Goal: Use online tool/utility: Utilize a website feature to perform a specific function

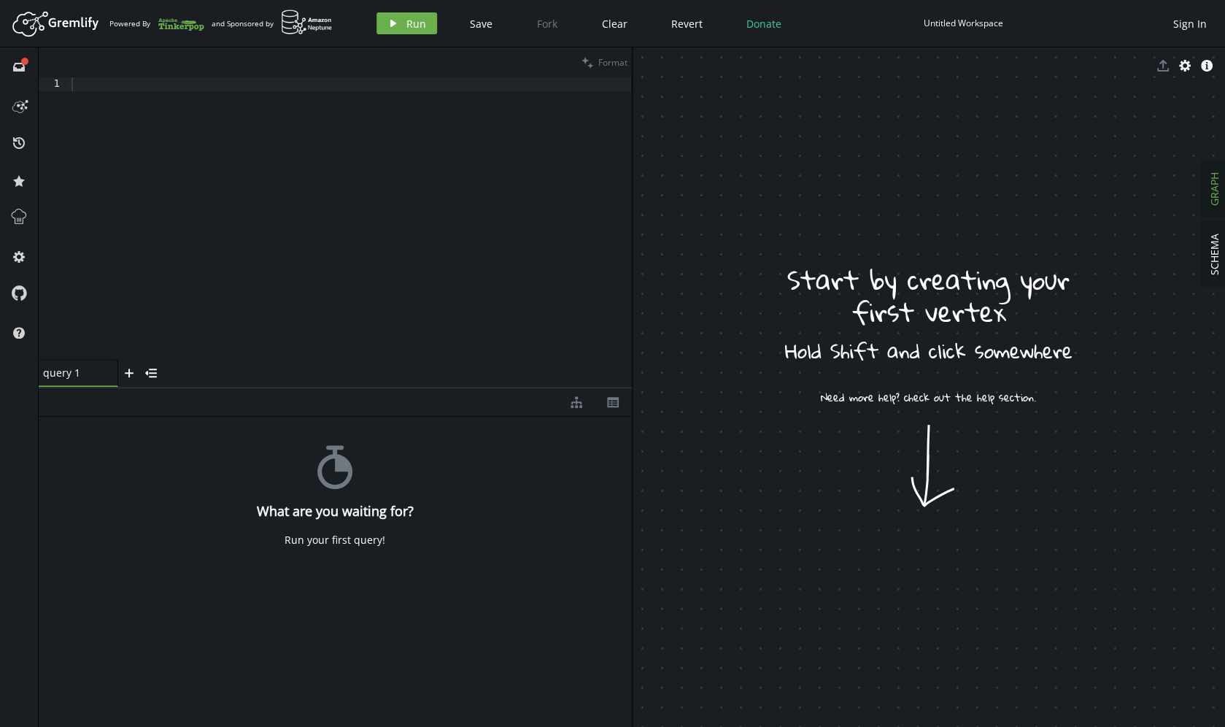
click at [247, 207] on div at bounding box center [350, 231] width 563 height 309
paste textarea "g.V(vertex_id).outE()"
click at [125, 92] on div "g . V ( vertex_id ) . outE ( )" at bounding box center [350, 231] width 563 height 309
click at [125, 90] on div "g . V ( vertex_id ) . outE ( )" at bounding box center [350, 231] width 563 height 309
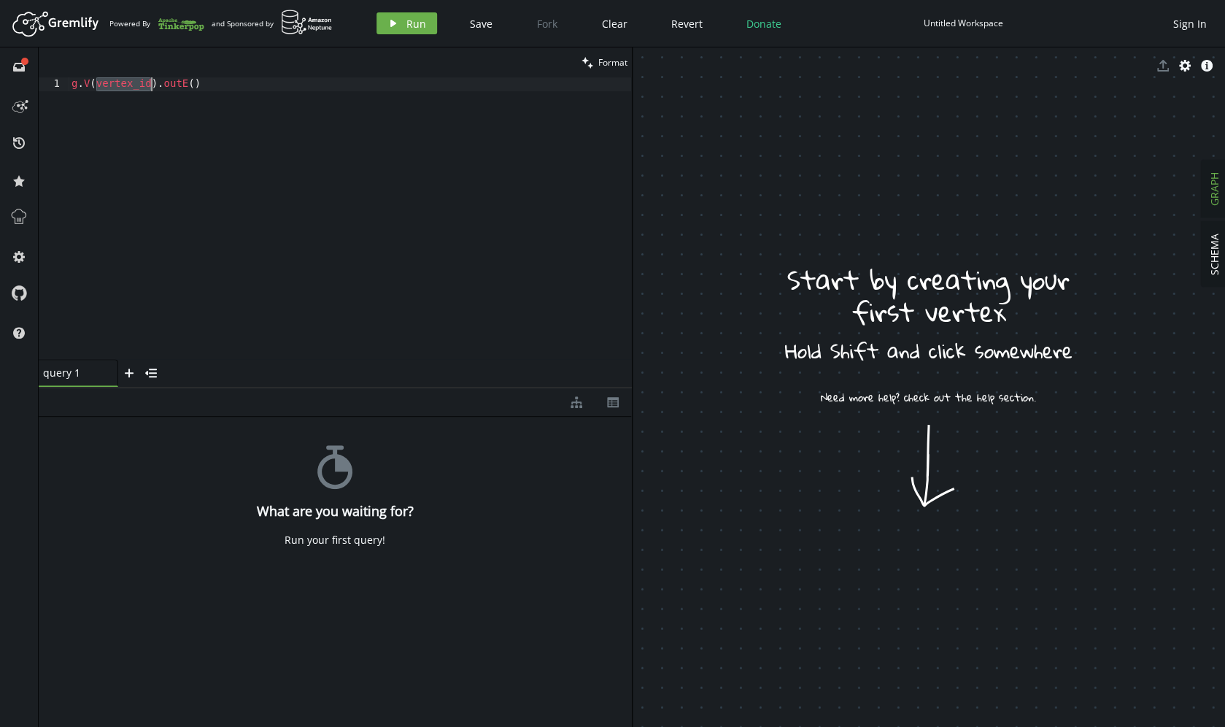
click at [125, 90] on div "g . V ( vertex_id ) . outE ( )" at bounding box center [350, 231] width 563 height 309
type textarea "g.V(1).outE()"
click at [404, 29] on button "play Run" at bounding box center [406, 23] width 61 height 22
drag, startPoint x: 634, startPoint y: 232, endPoint x: 595, endPoint y: 236, distance: 38.8
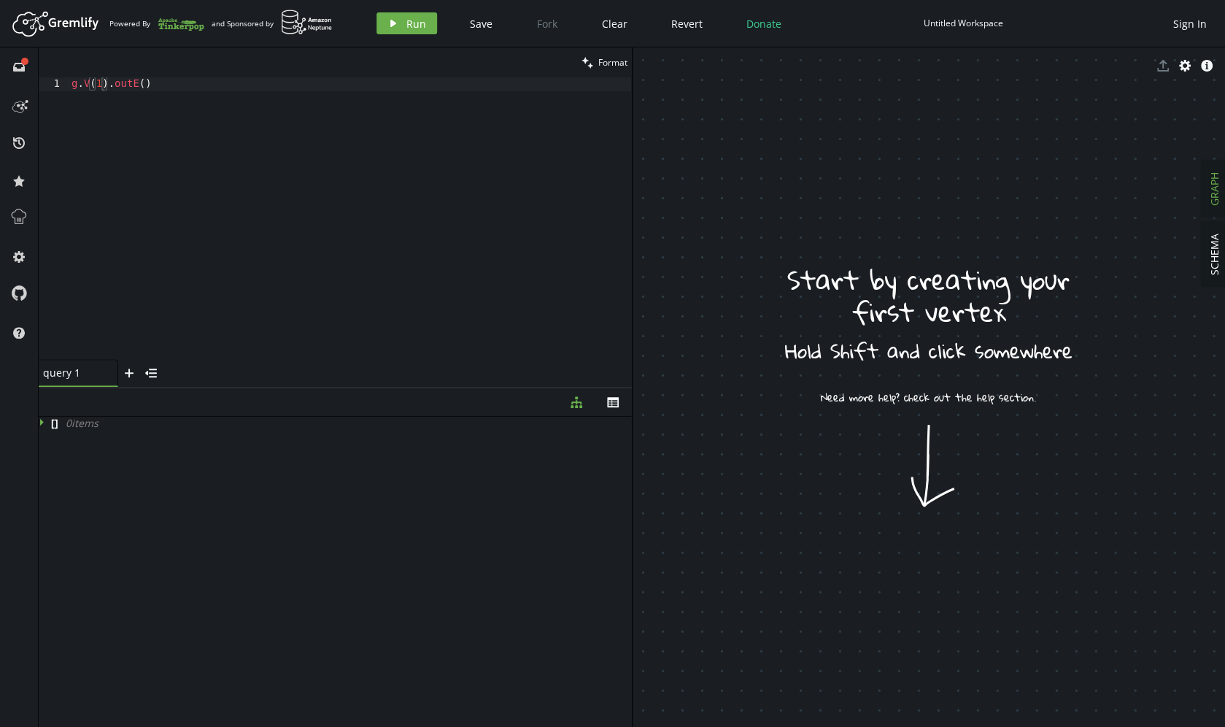
click at [595, 236] on div "clean Format g.V(1).outE() 1 g . V ( 1 ) . outE ( ) XXXXXXXXXXXXXXXXXXXXXXXXXXX…" at bounding box center [632, 386] width 1186 height 679
drag, startPoint x: 859, startPoint y: 214, endPoint x: 903, endPoint y: 240, distance: 51.1
drag, startPoint x: 943, startPoint y: 494, endPoint x: 928, endPoint y: 503, distance: 17.4
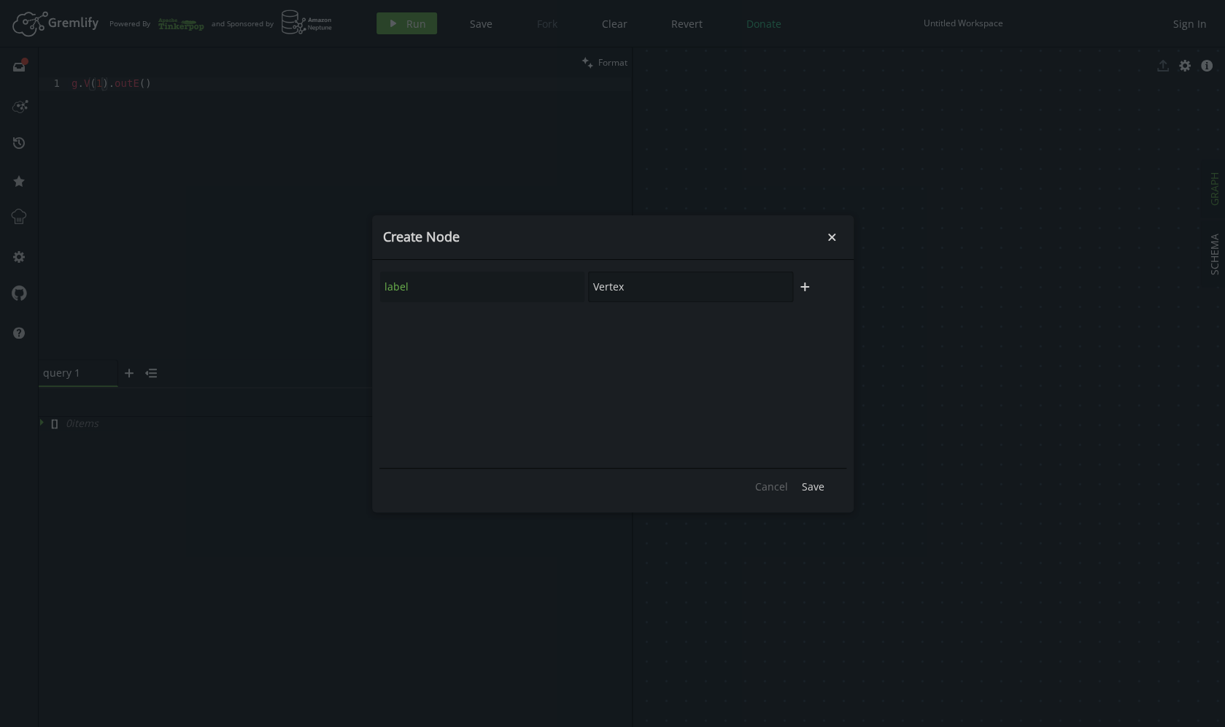
click at [645, 286] on input "Vertex" at bounding box center [690, 286] width 205 height 31
click at [819, 484] on span "Save" at bounding box center [813, 486] width 23 height 14
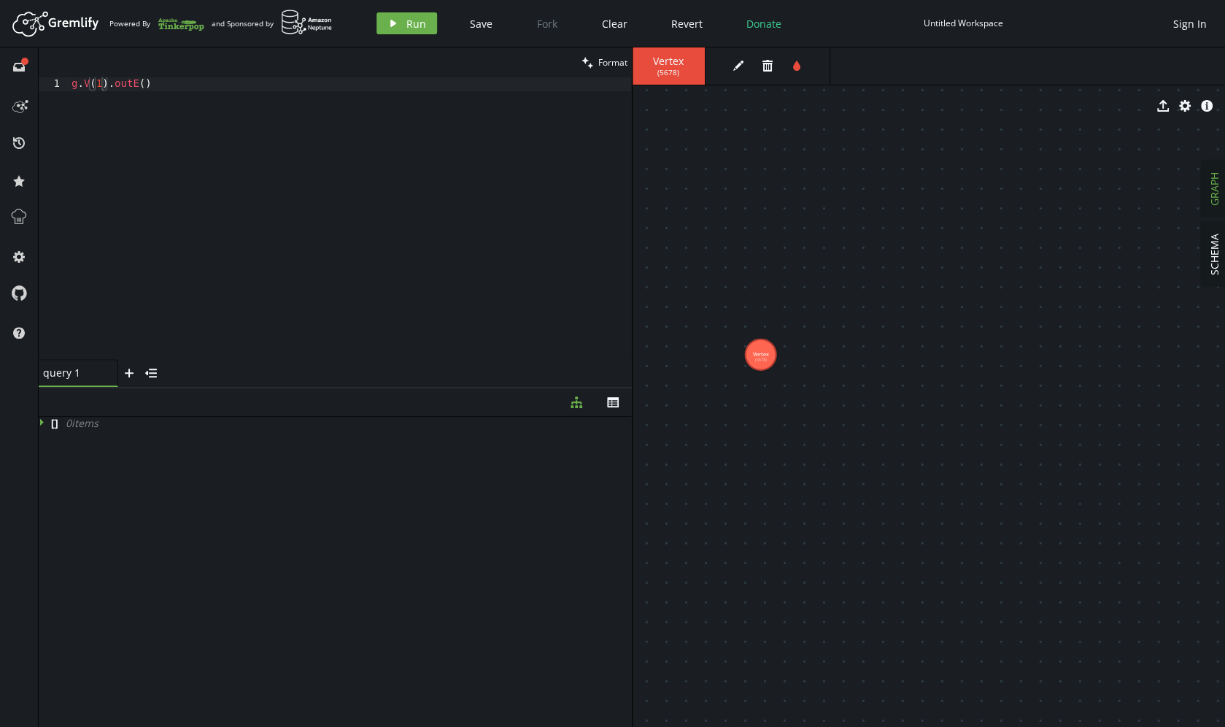
click at [766, 358] on tspan "(5678)" at bounding box center [760, 360] width 12 height 6
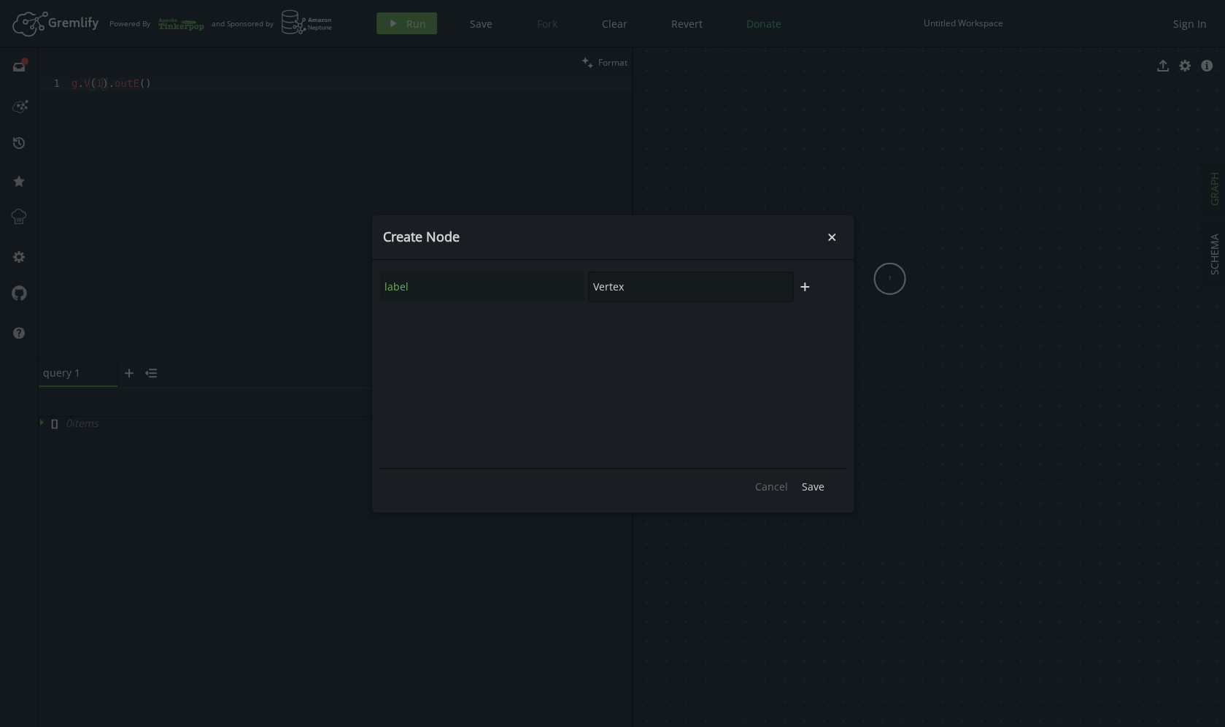
click at [600, 285] on input "Vertex" at bounding box center [690, 286] width 205 height 31
type input "device"
click at [817, 486] on span "Save" at bounding box center [813, 486] width 23 height 14
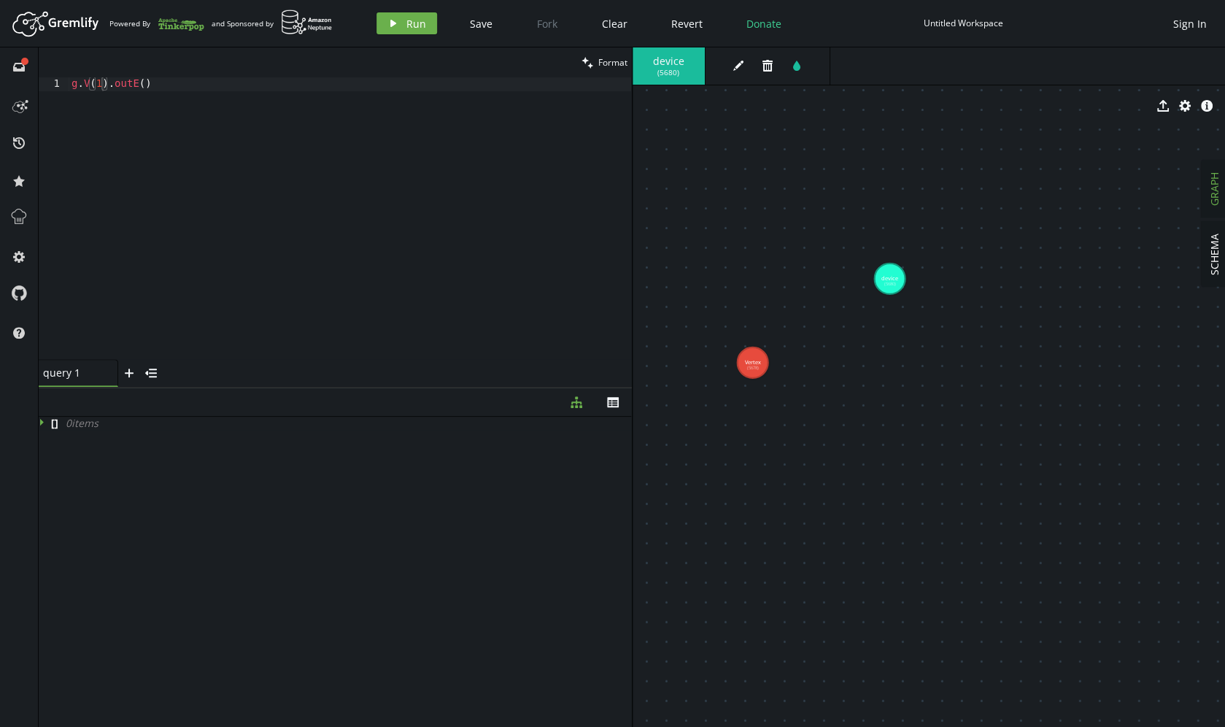
drag, startPoint x: 776, startPoint y: 350, endPoint x: 753, endPoint y: 363, distance: 25.8
click at [1186, 109] on icon "button" at bounding box center [1185, 106] width 12 height 12
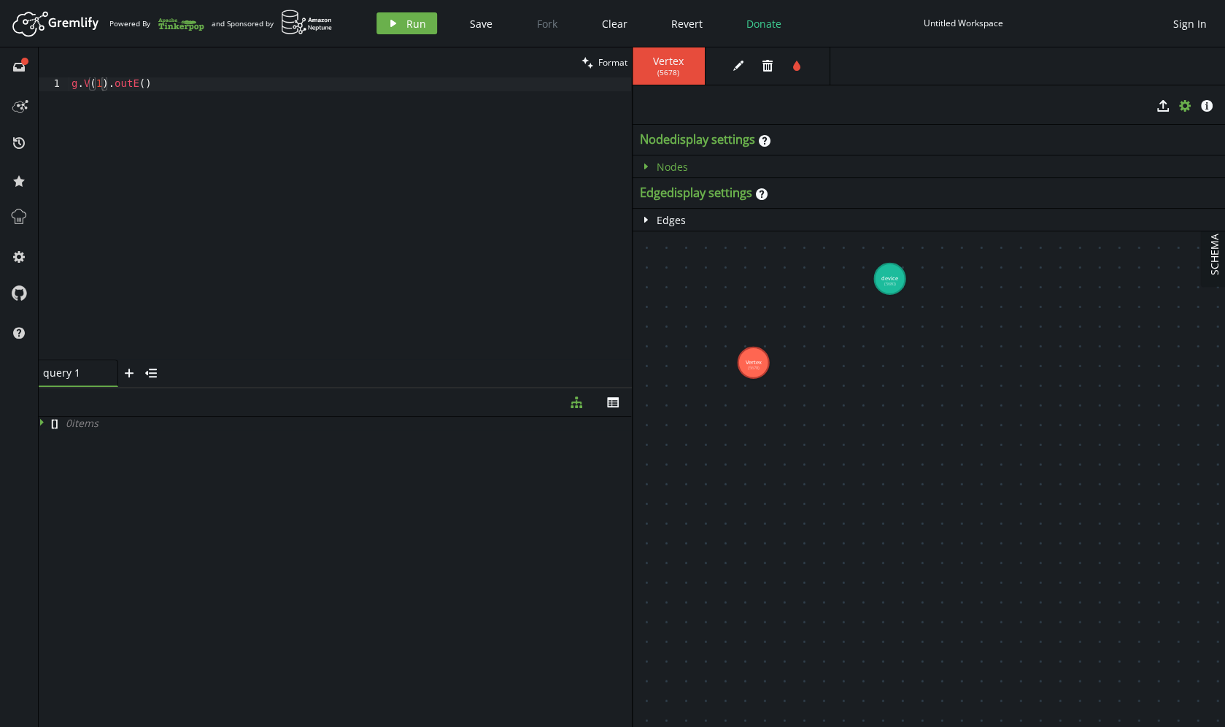
click at [647, 169] on icon "caret-right" at bounding box center [646, 167] width 12 height 12
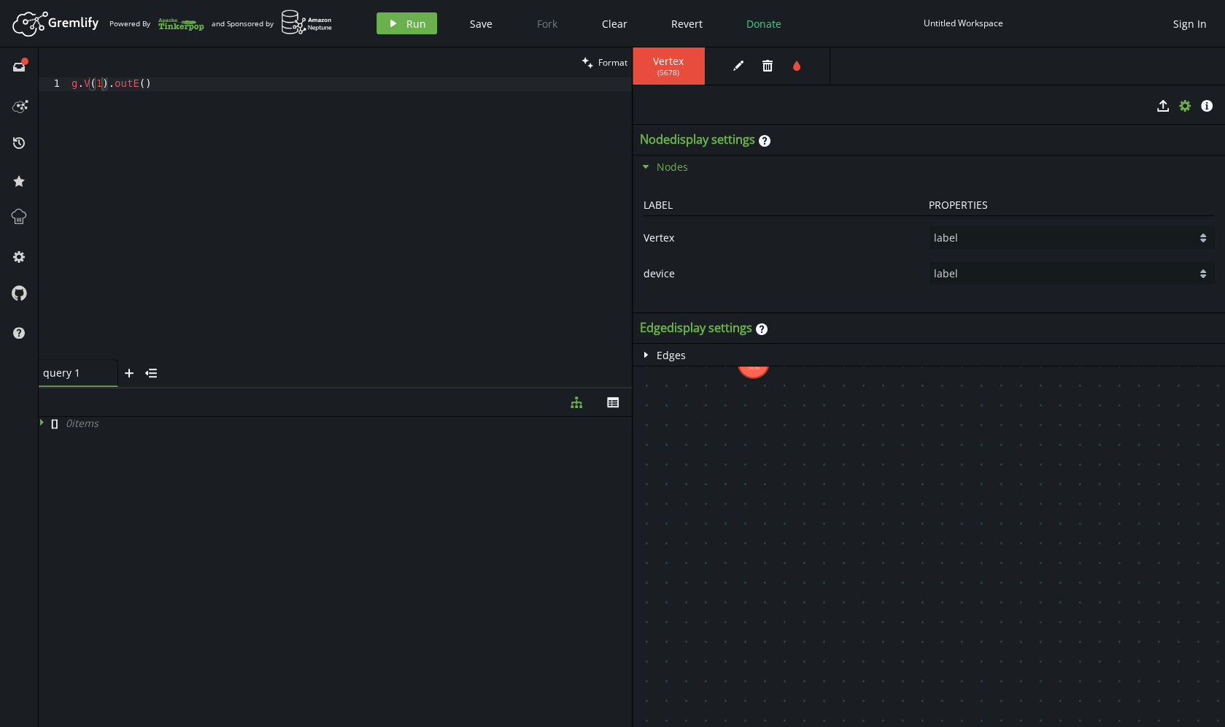
click at [647, 169] on icon "caret-down" at bounding box center [646, 167] width 12 height 12
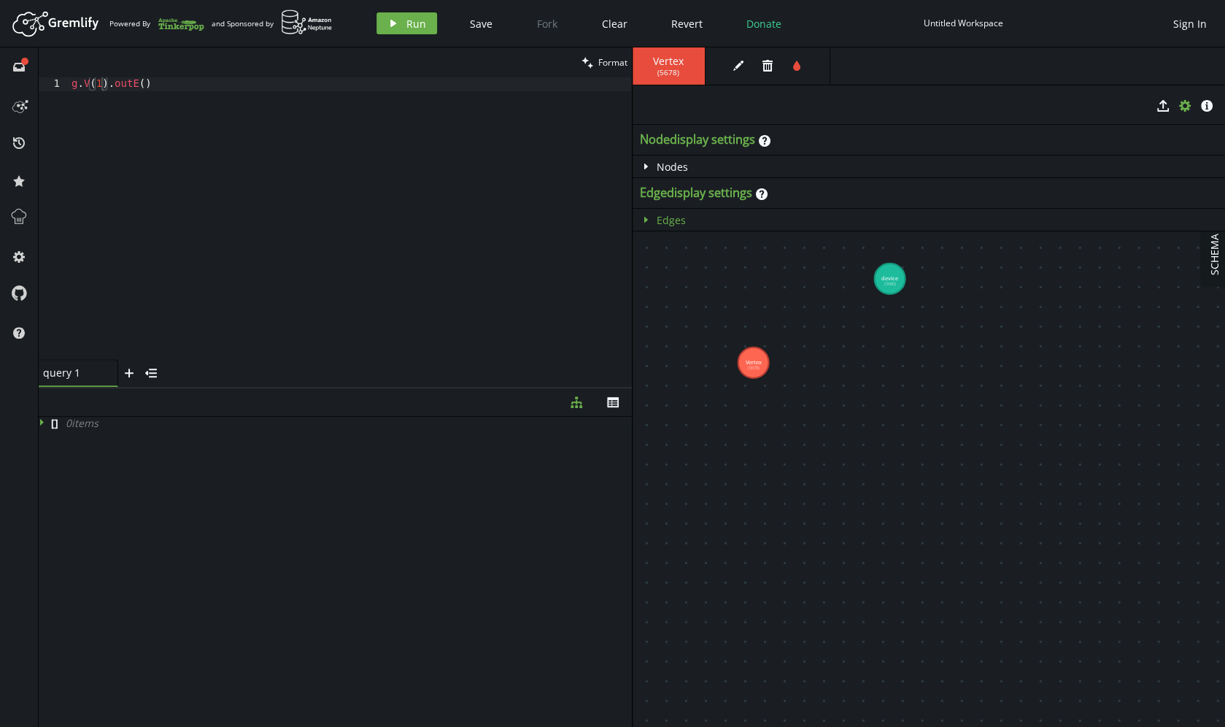
click at [646, 220] on icon "button" at bounding box center [646, 220] width 4 height 6
click at [646, 223] on icon "caret-down" at bounding box center [646, 220] width 12 height 12
click at [103, 82] on div "g . V ( 1 ) . outE ( )" at bounding box center [350, 231] width 563 height 309
type textarea "g.V(5678).outE()"
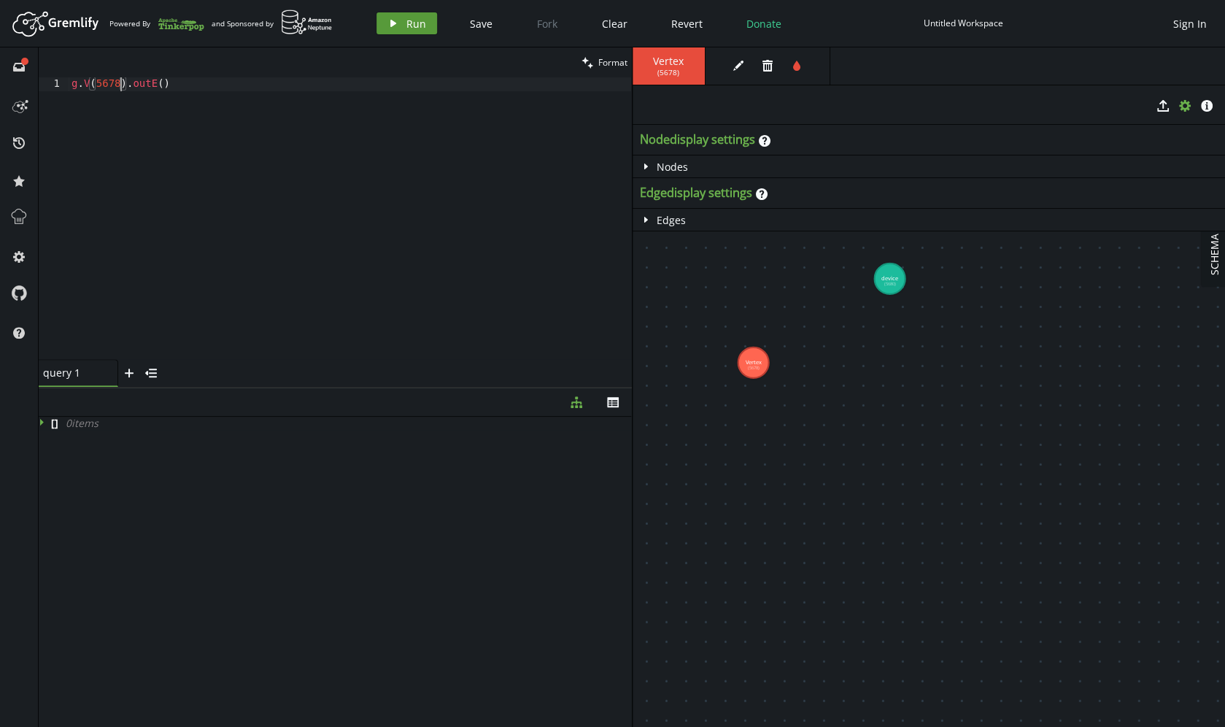
click at [413, 27] on span "Run" at bounding box center [416, 24] width 20 height 14
click at [174, 114] on div "g . V ( 5678 ) . outE ( )" at bounding box center [350, 231] width 563 height 309
drag, startPoint x: 766, startPoint y: 350, endPoint x: 725, endPoint y: 377, distance: 49.0
drag, startPoint x: 724, startPoint y: 380, endPoint x: 836, endPoint y: 319, distance: 127.3
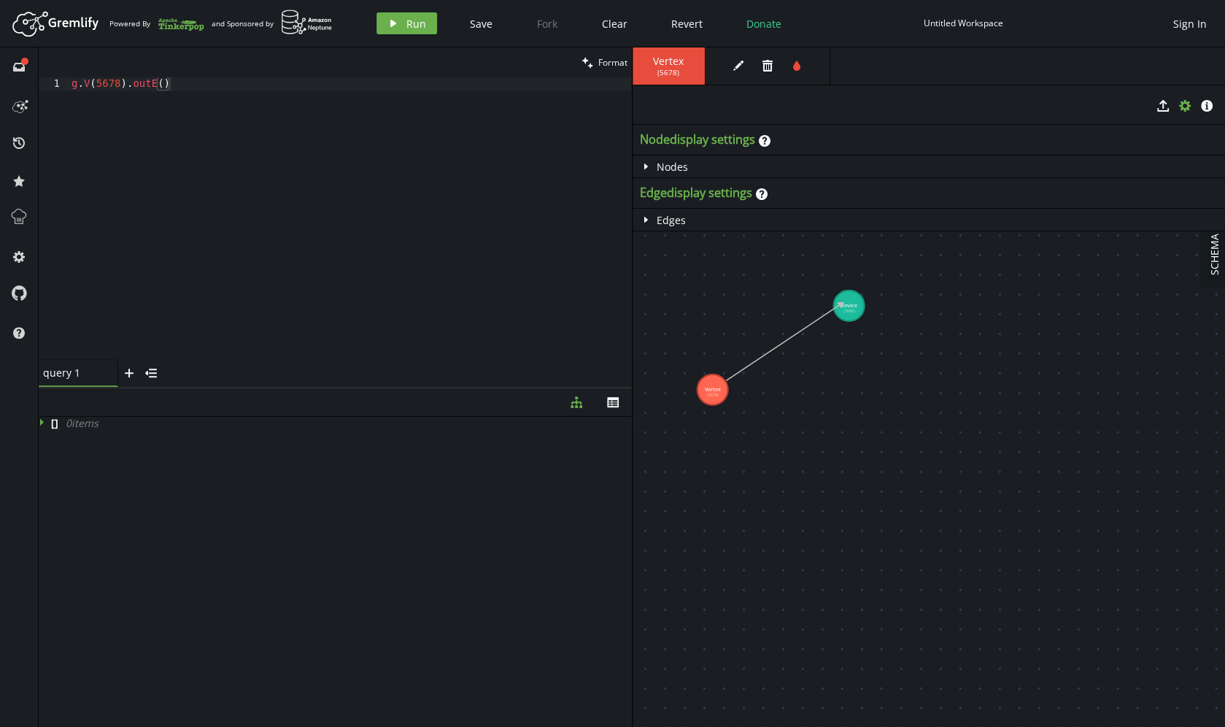
drag, startPoint x: 721, startPoint y: 378, endPoint x: 841, endPoint y: 304, distance: 141.5
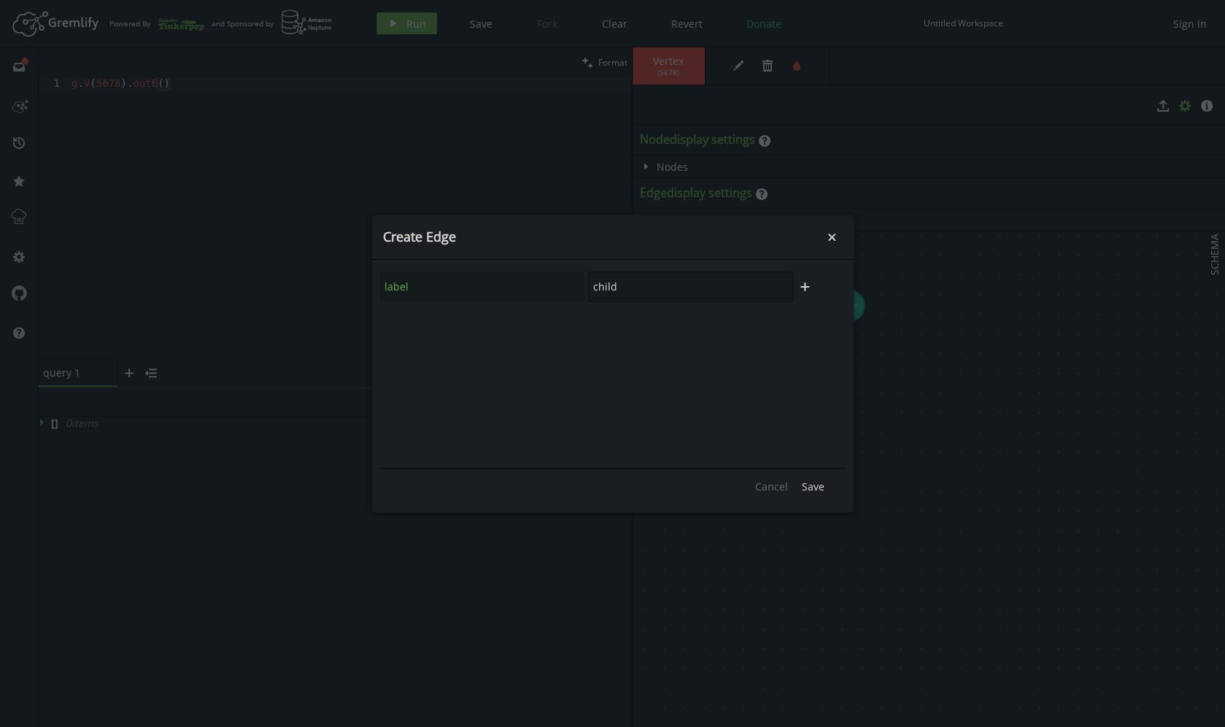
click at [608, 282] on input "child" at bounding box center [690, 286] width 205 height 31
type input "link1"
click at [807, 487] on span "Save" at bounding box center [813, 486] width 23 height 14
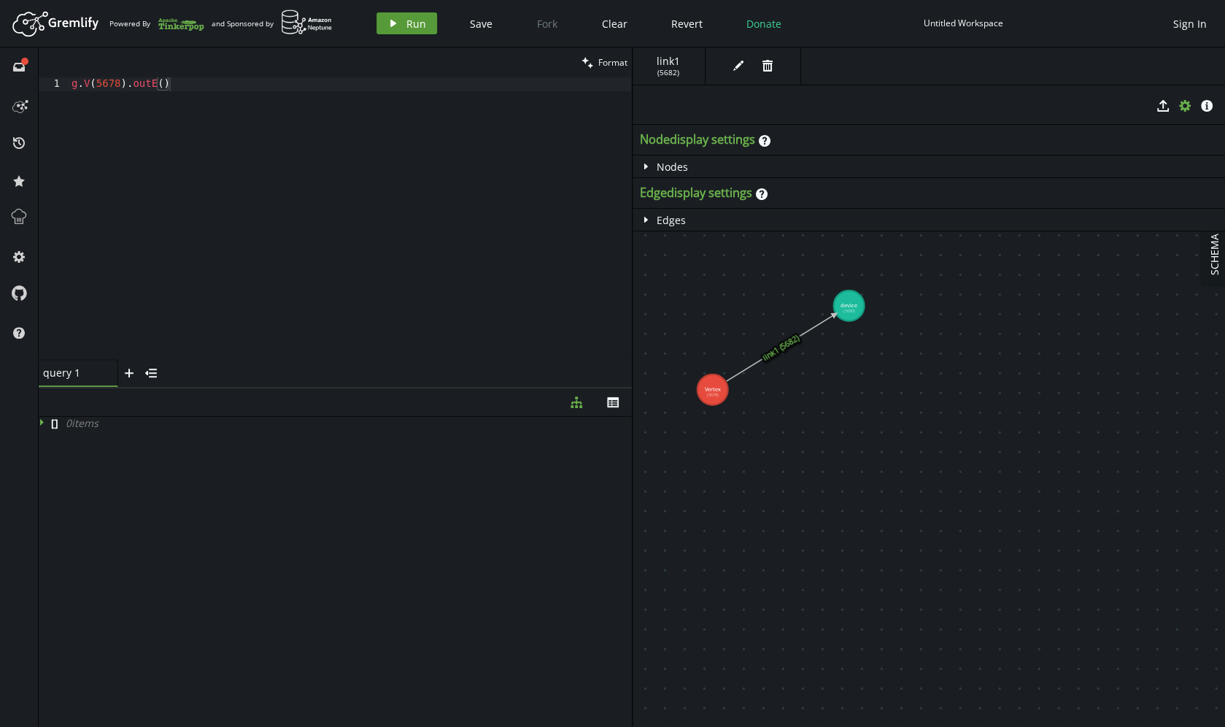
click at [411, 22] on span "Run" at bounding box center [416, 24] width 20 height 14
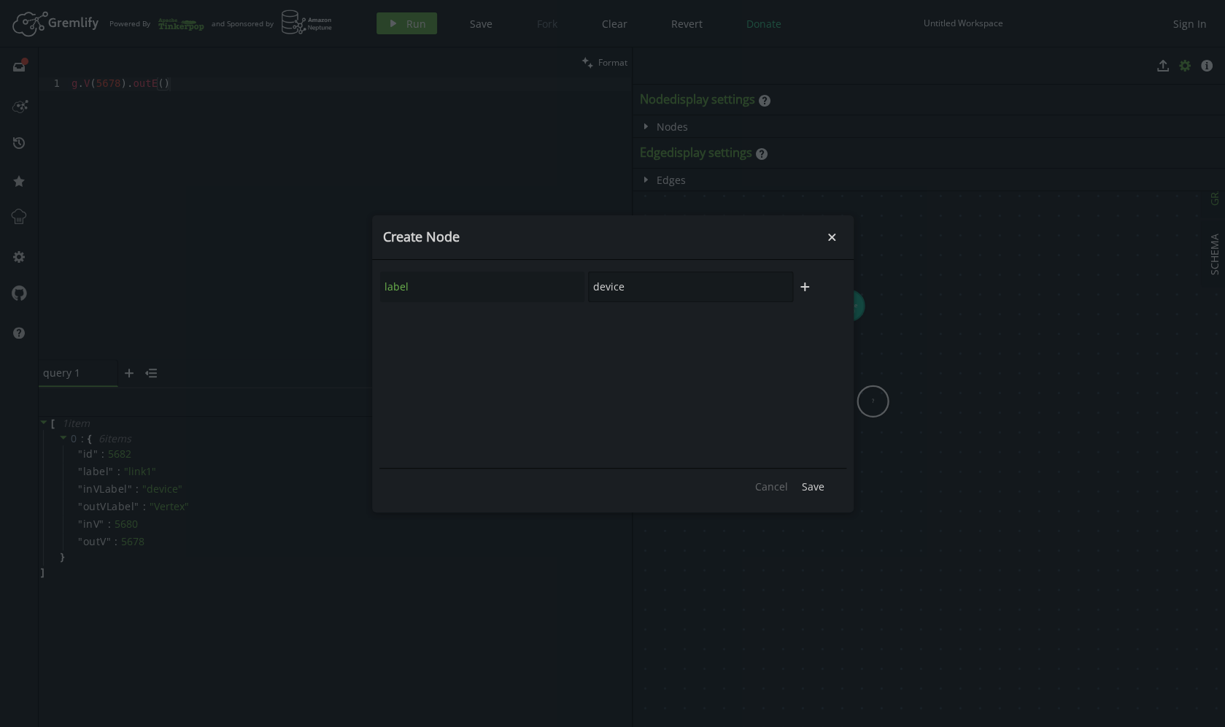
click at [641, 287] on input "device" at bounding box center [690, 286] width 205 height 31
type input "device2"
click at [808, 482] on span "Save" at bounding box center [813, 486] width 23 height 14
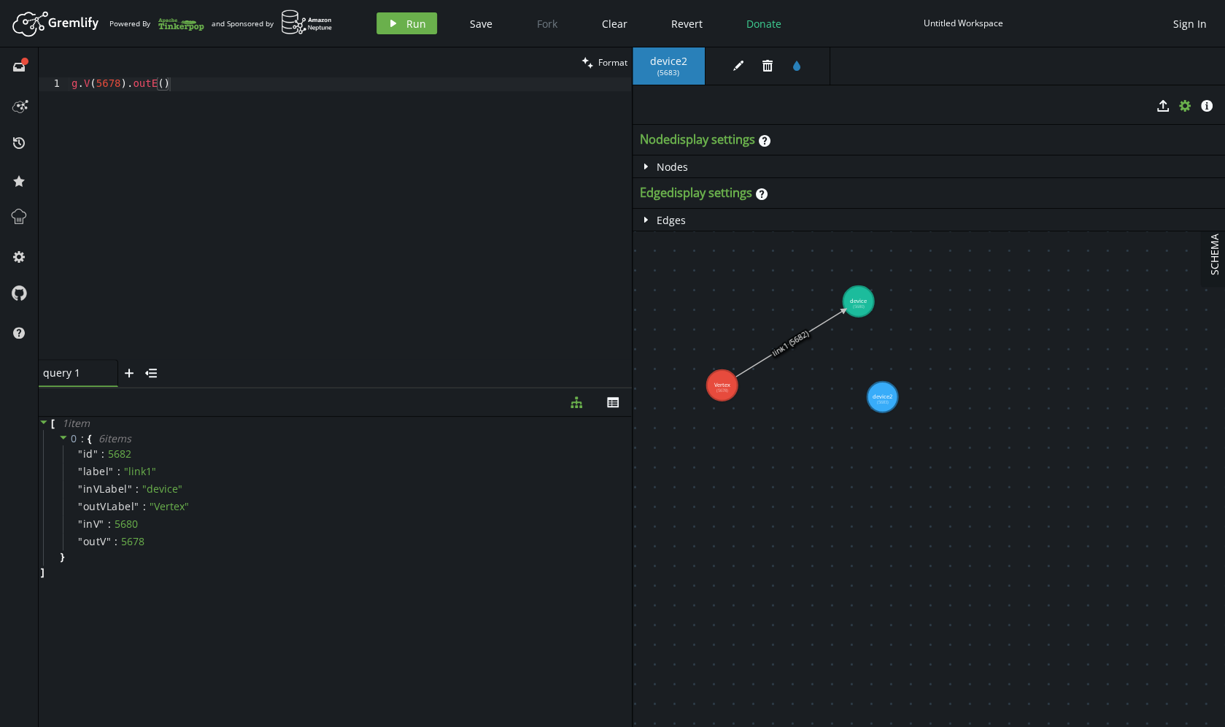
drag, startPoint x: 857, startPoint y: 406, endPoint x: 870, endPoint y: 403, distance: 14.3
drag, startPoint x: 878, startPoint y: 402, endPoint x: 738, endPoint y: 389, distance: 140.7
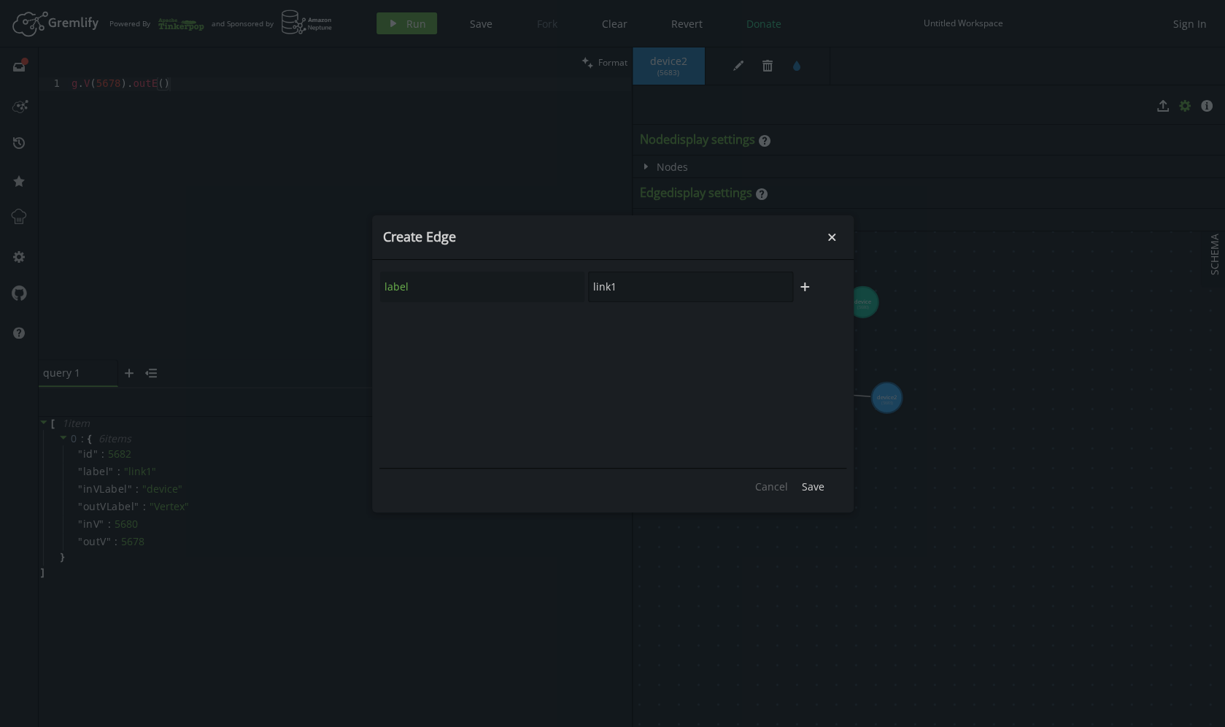
click at [669, 293] on input "link1" at bounding box center [690, 286] width 205 height 31
type input "link2"
click at [811, 488] on span "Save" at bounding box center [813, 486] width 23 height 14
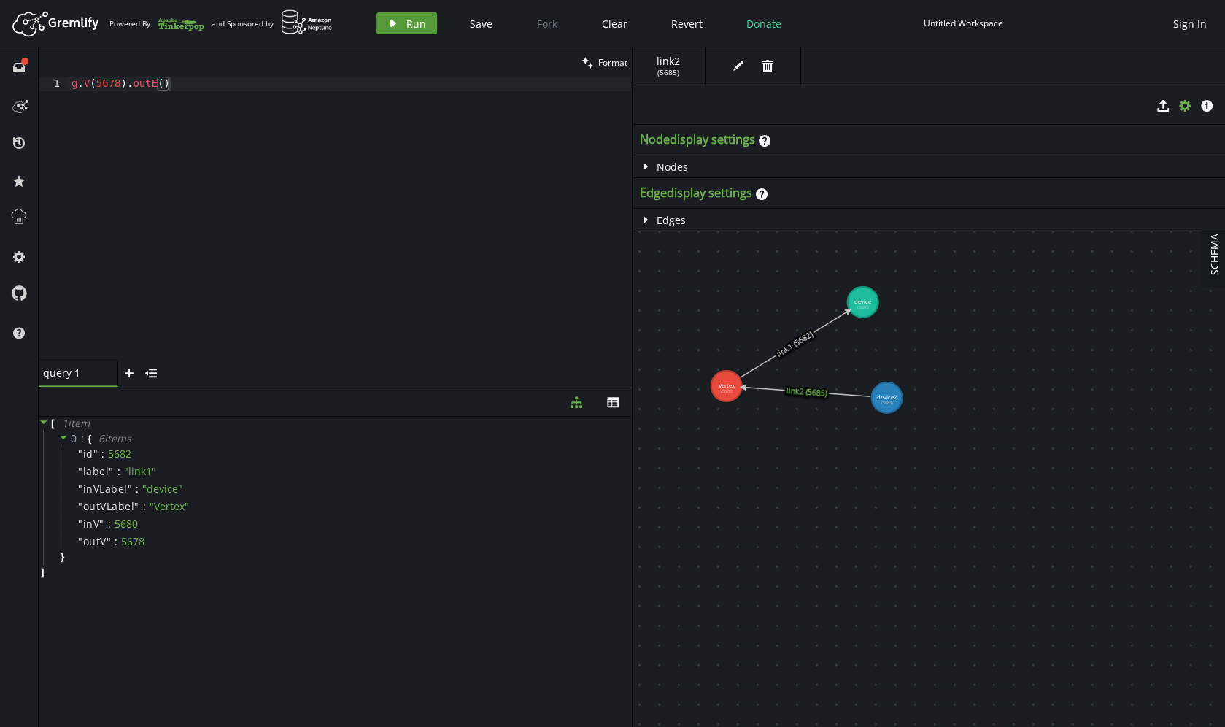
click at [406, 29] on span "Run" at bounding box center [416, 24] width 20 height 14
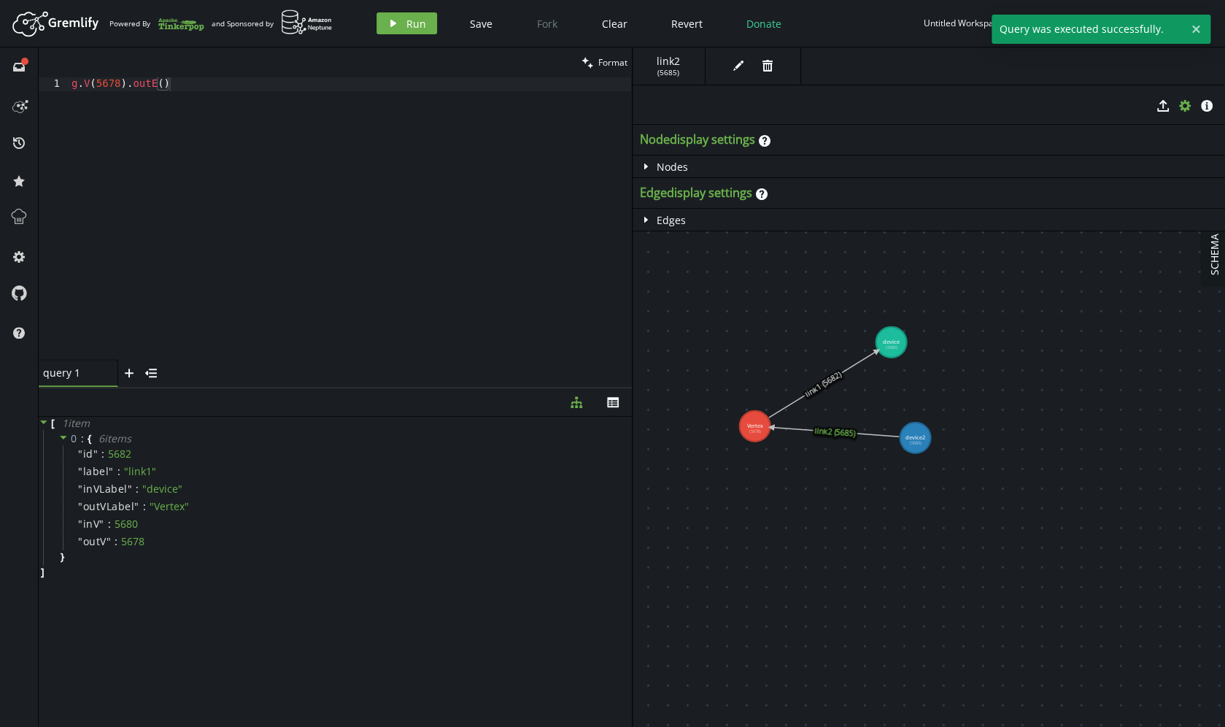
drag, startPoint x: 730, startPoint y: 403, endPoint x: 755, endPoint y: 440, distance: 44.5
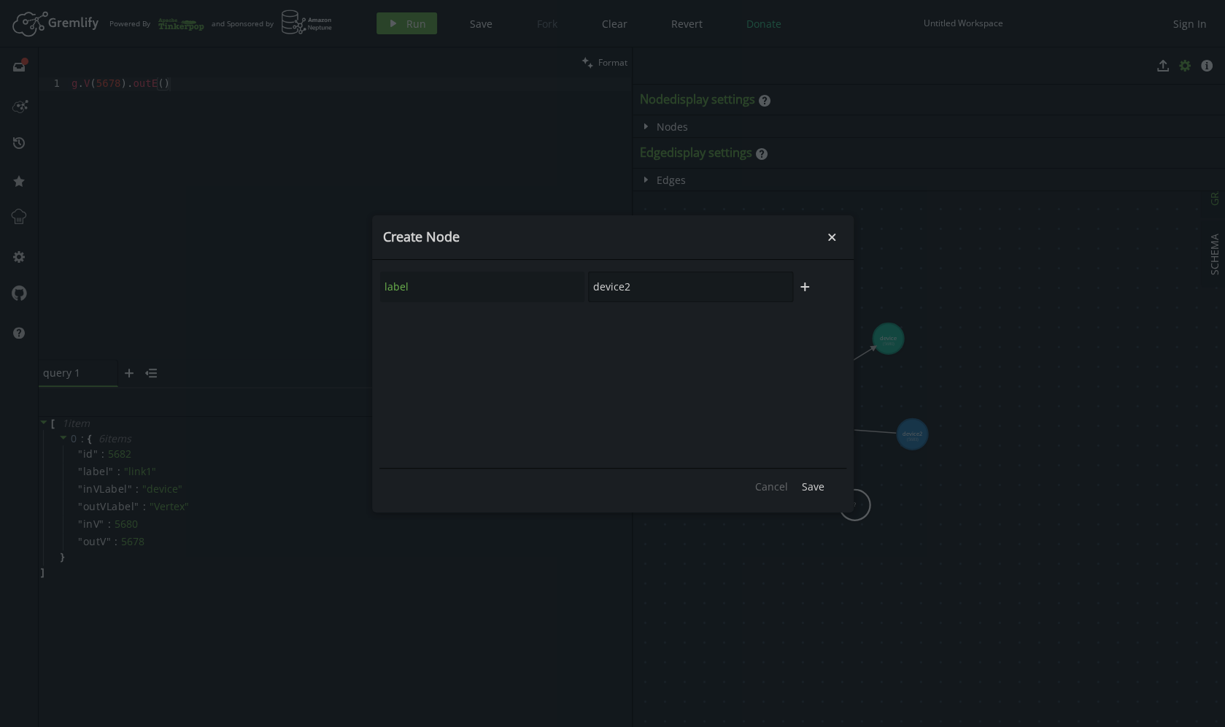
click at [657, 284] on input "device2" at bounding box center [690, 286] width 205 height 31
type input "device3"
click at [815, 488] on span "Save" at bounding box center [813, 486] width 23 height 14
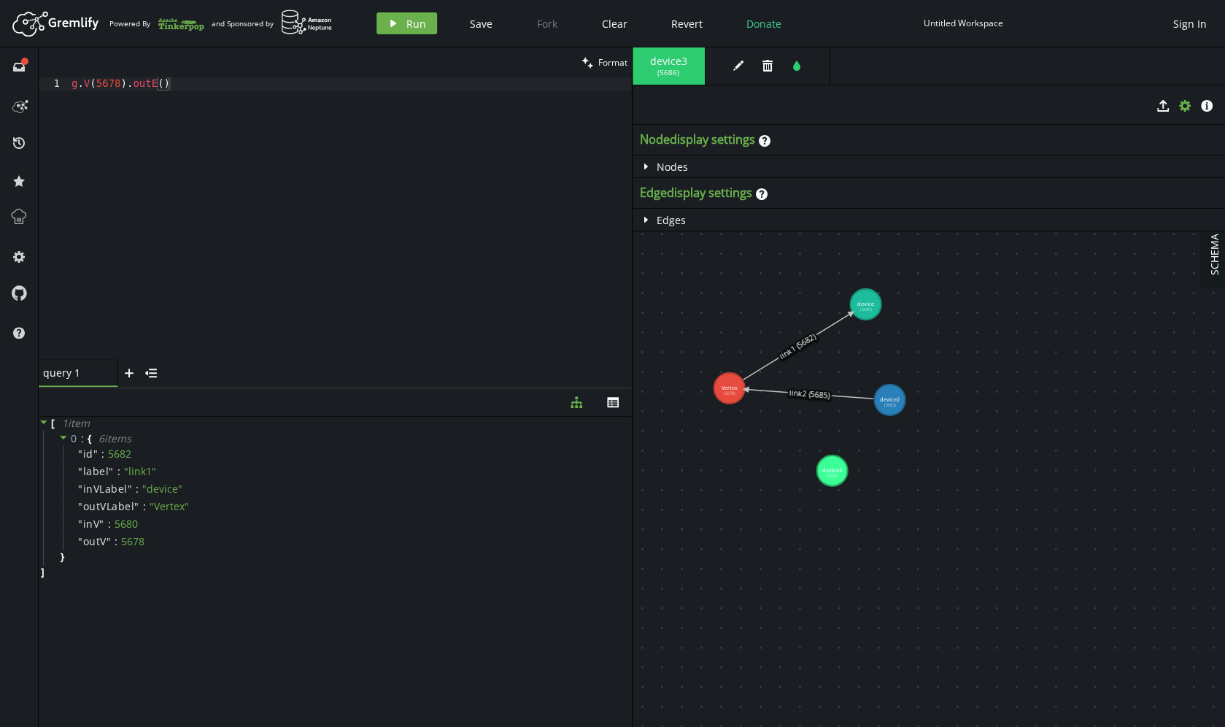
drag, startPoint x: 759, startPoint y: 438, endPoint x: 735, endPoint y: 402, distance: 42.7
drag, startPoint x: 732, startPoint y: 401, endPoint x: 826, endPoint y: 463, distance: 112.7
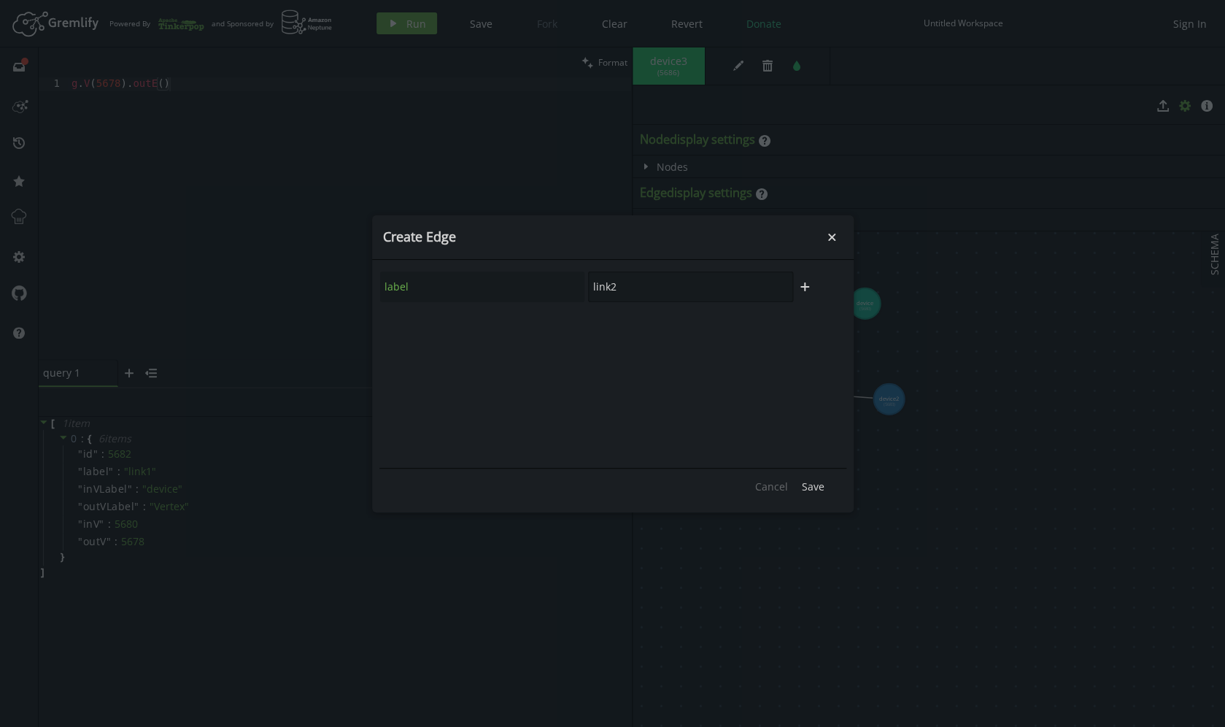
click at [655, 295] on input "link2" at bounding box center [690, 286] width 205 height 31
type input "link3"
click at [820, 487] on span "Save" at bounding box center [813, 486] width 23 height 14
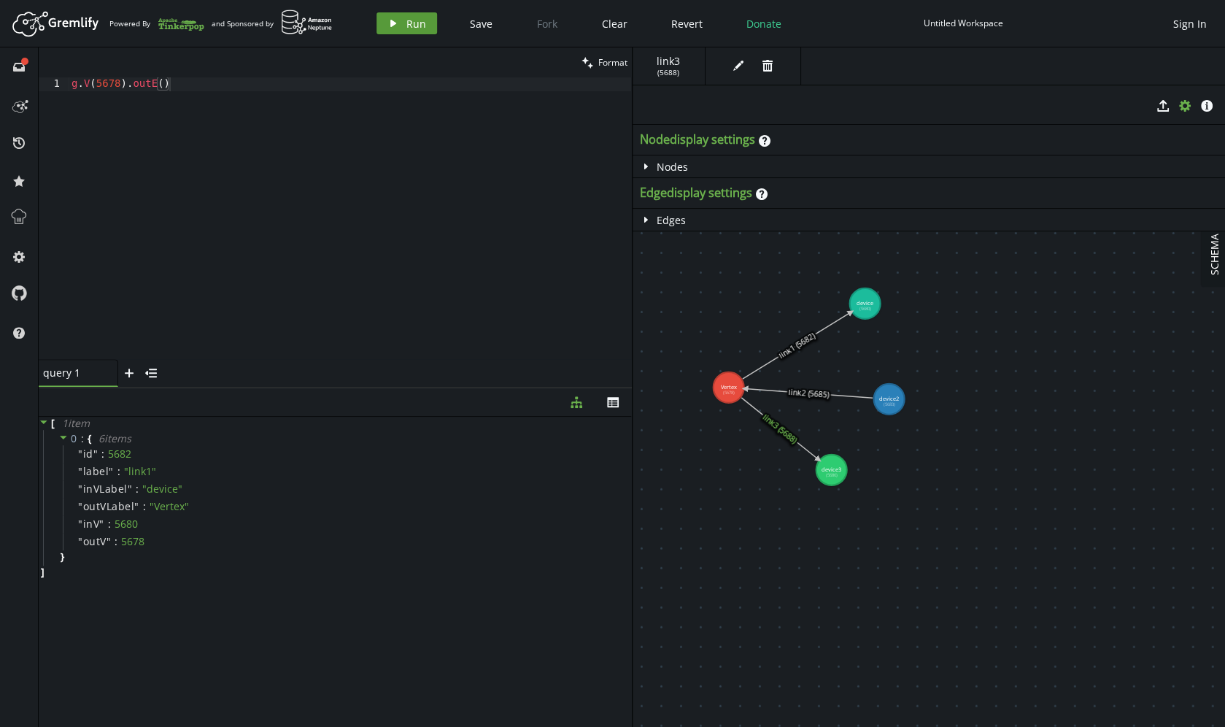
click at [403, 29] on button "play Run" at bounding box center [406, 23] width 61 height 22
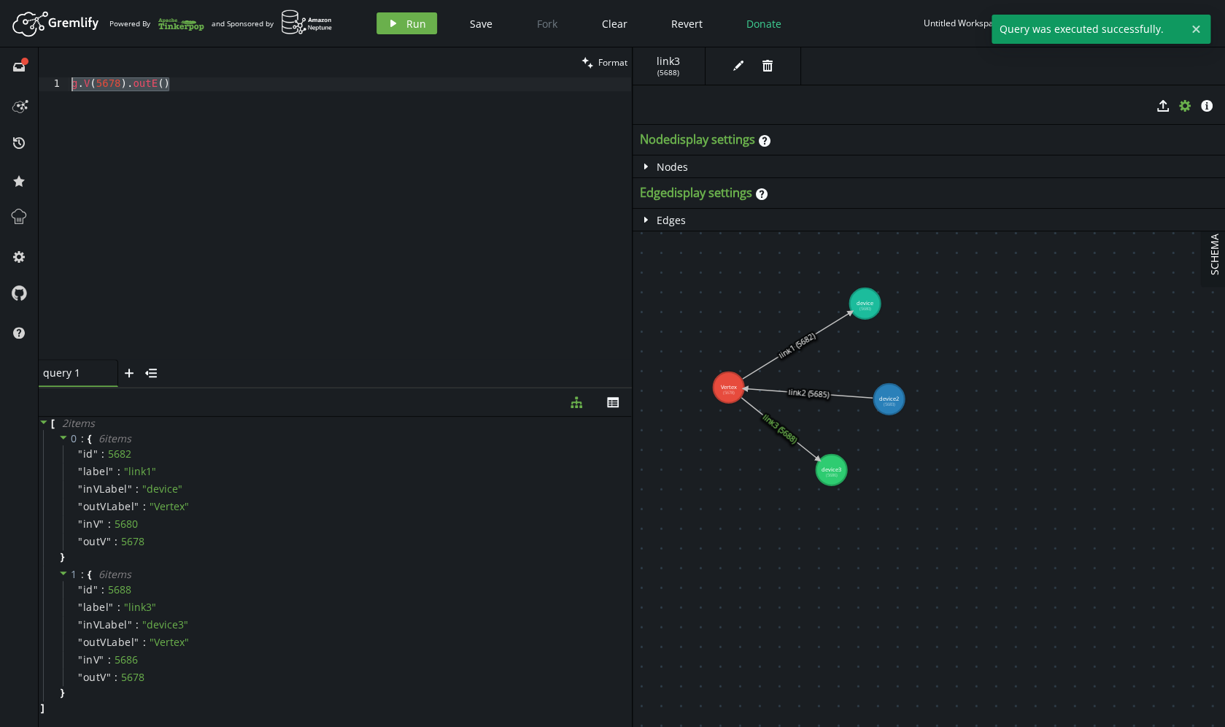
drag, startPoint x: 203, startPoint y: 88, endPoint x: 36, endPoint y: 88, distance: 166.3
click at [36, 88] on div "full-circle inbox history star cog help clean Format g.V(5678).outE() 1 g . V (…" at bounding box center [612, 386] width 1225 height 679
click at [457, 264] on div "g . V ( 5678 ) . outE ( )" at bounding box center [350, 231] width 563 height 309
